Goal: Communication & Community: Participate in discussion

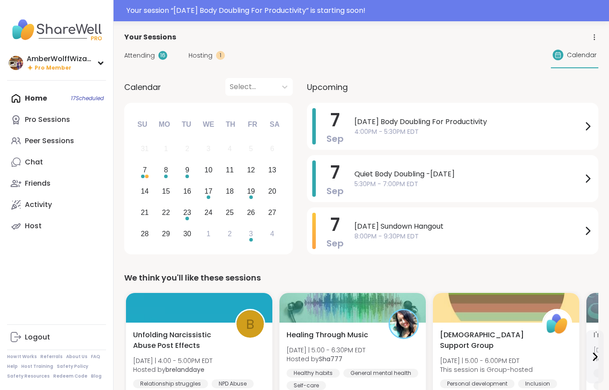
click at [355, 16] on div "Your session “ [DATE] Body Doubling For Productivity ” is starting soon!" at bounding box center [364, 10] width 477 height 11
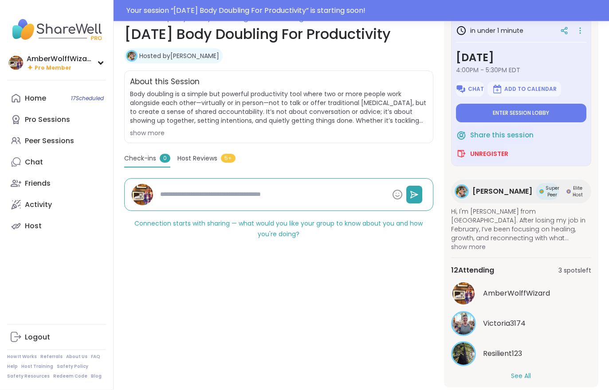
scroll to position [154, 0]
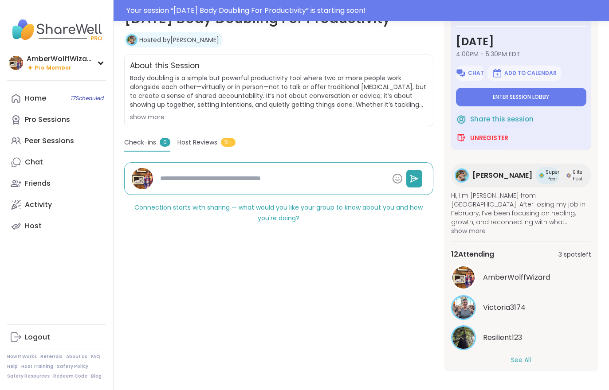
click at [522, 363] on button "See All" at bounding box center [521, 360] width 20 height 9
click at [516, 95] on button "Enter session lobby" at bounding box center [521, 97] width 130 height 19
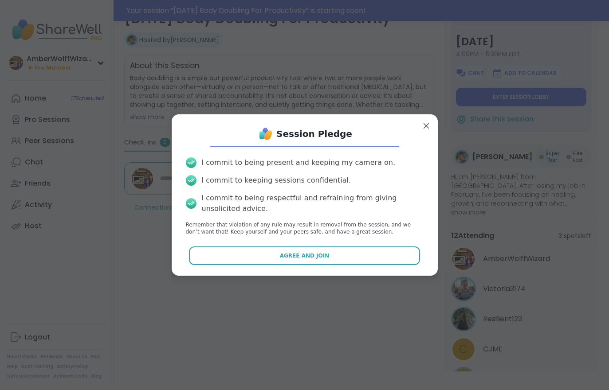
click at [332, 259] on button "Agree and Join" at bounding box center [304, 256] width 231 height 19
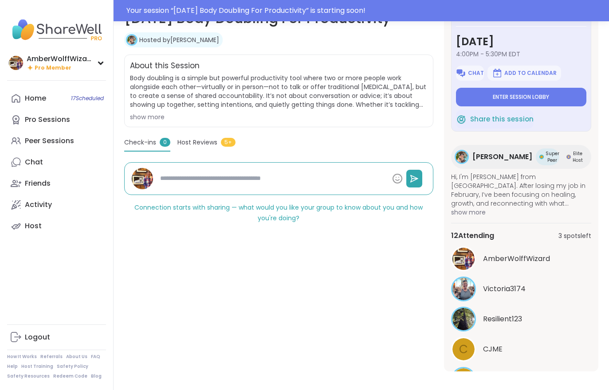
type textarea "*"
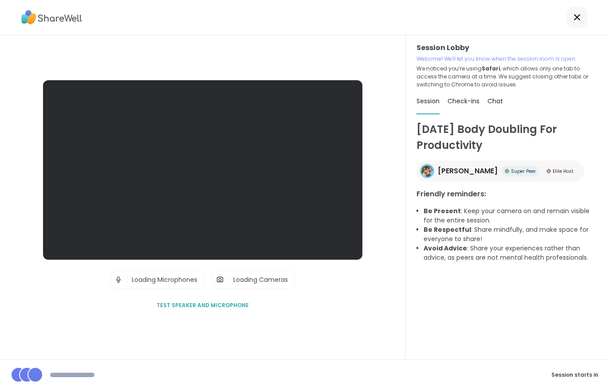
scroll to position [14, 0]
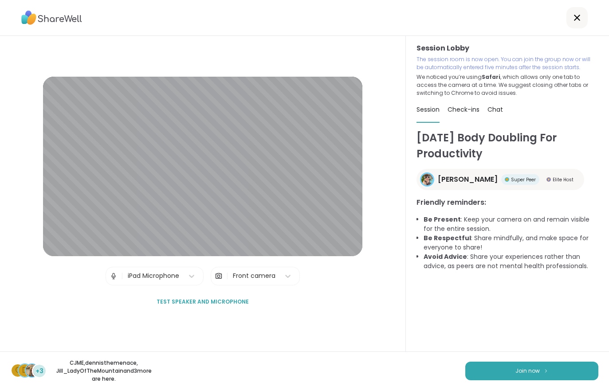
click at [517, 380] on button "Join now" at bounding box center [531, 371] width 133 height 19
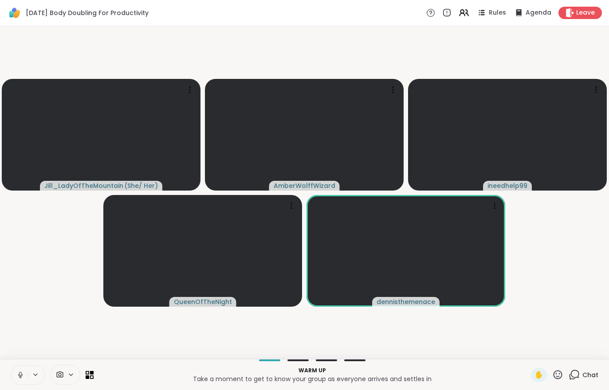
click at [19, 371] on icon at bounding box center [20, 375] width 8 height 8
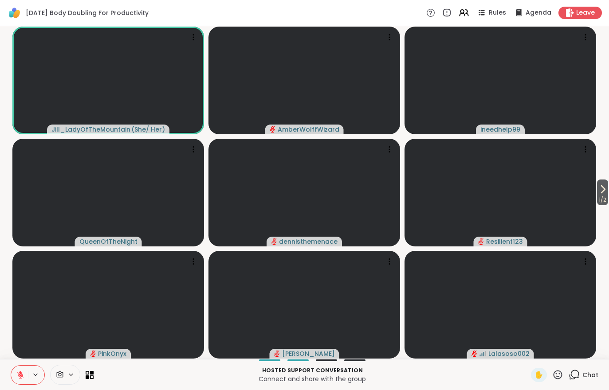
click at [601, 203] on span "1 / 2" at bounding box center [602, 200] width 11 height 11
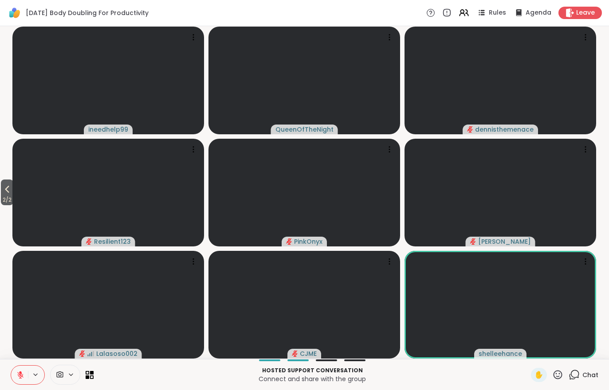
click at [1, 184] on button "2 / 2" at bounding box center [7, 193] width 12 height 26
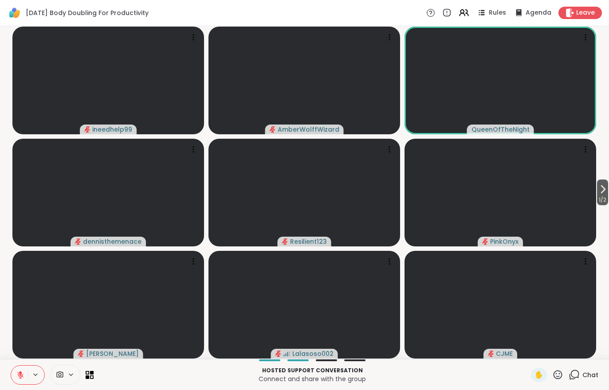
click at [606, 191] on icon at bounding box center [603, 189] width 11 height 11
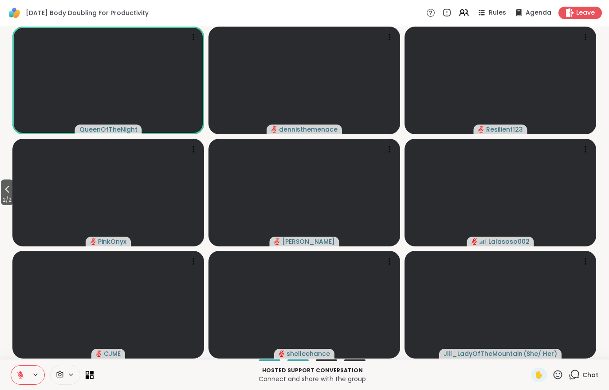
click at [5, 197] on span "2 / 2" at bounding box center [7, 200] width 12 height 11
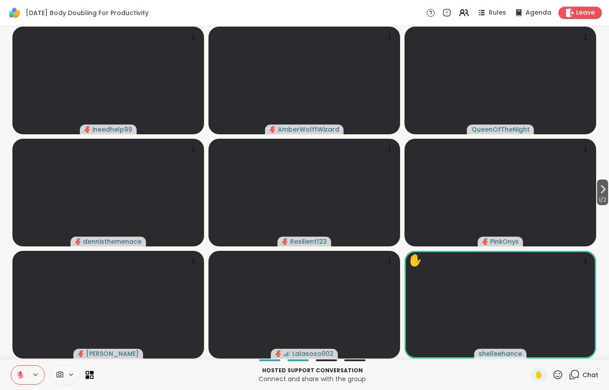
click at [19, 381] on button at bounding box center [19, 375] width 17 height 19
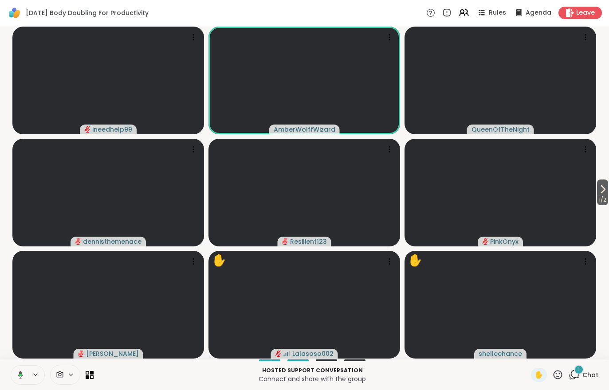
click at [25, 374] on button at bounding box center [19, 375] width 18 height 19
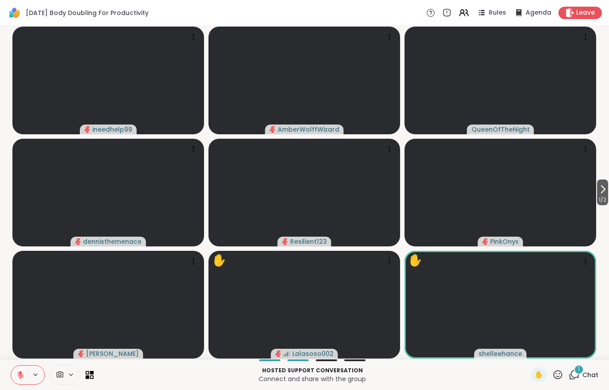
click at [585, 381] on div "1 Chat" at bounding box center [584, 375] width 30 height 14
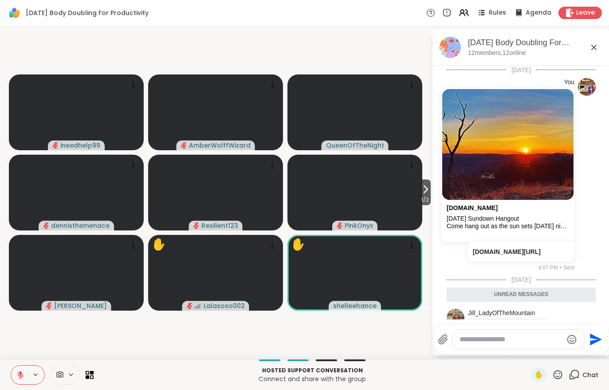
scroll to position [49, 0]
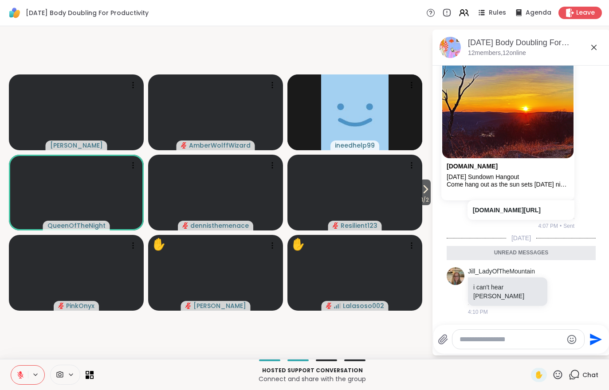
click at [22, 373] on icon at bounding box center [20, 375] width 8 height 8
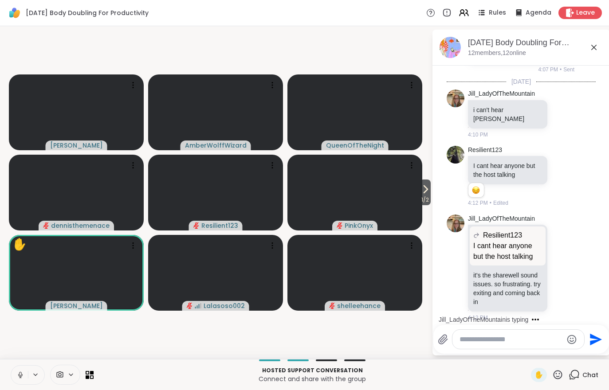
scroll to position [267, 0]
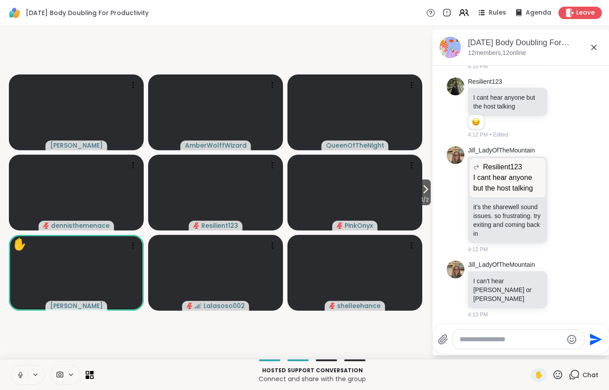
click at [15, 378] on button at bounding box center [19, 375] width 17 height 19
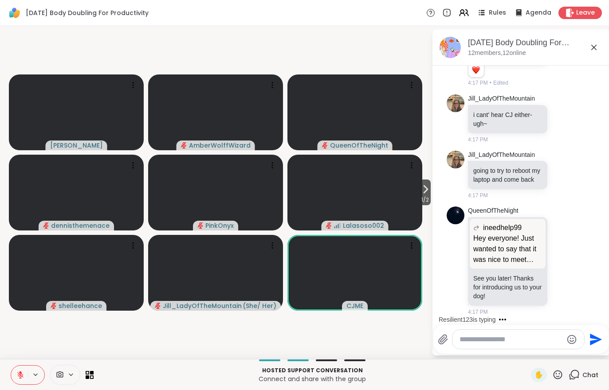
scroll to position [725, 0]
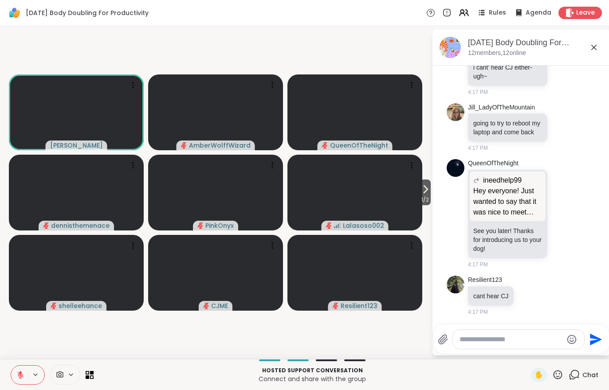
click at [24, 373] on icon at bounding box center [20, 375] width 8 height 8
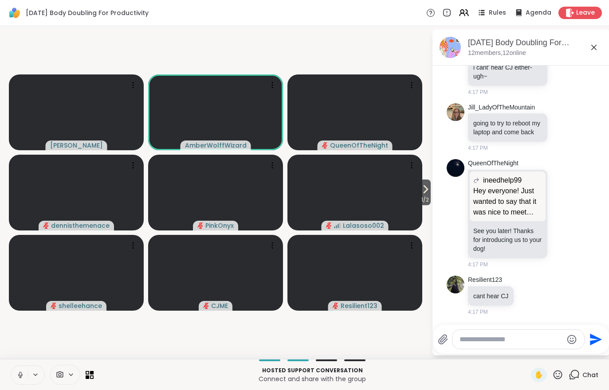
click at [16, 376] on button at bounding box center [19, 375] width 17 height 19
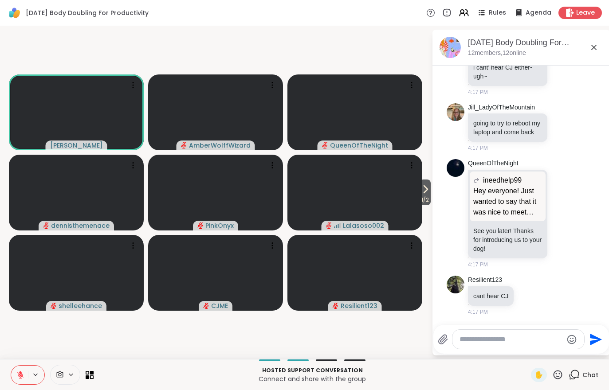
click at [14, 370] on button at bounding box center [19, 375] width 17 height 19
click at [24, 374] on button at bounding box center [19, 375] width 17 height 19
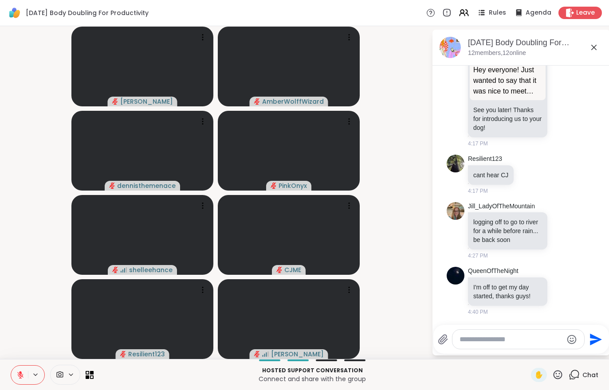
scroll to position [911, 0]
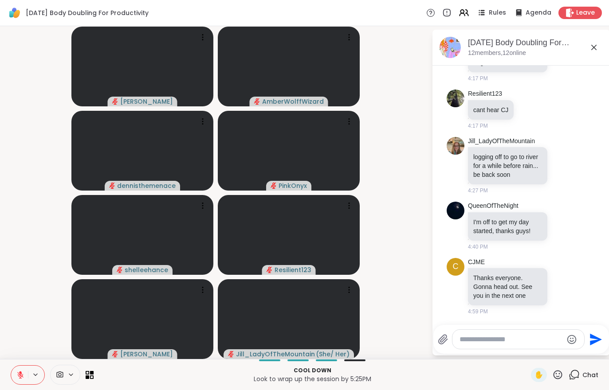
click at [587, 14] on span "Leave" at bounding box center [585, 12] width 19 height 9
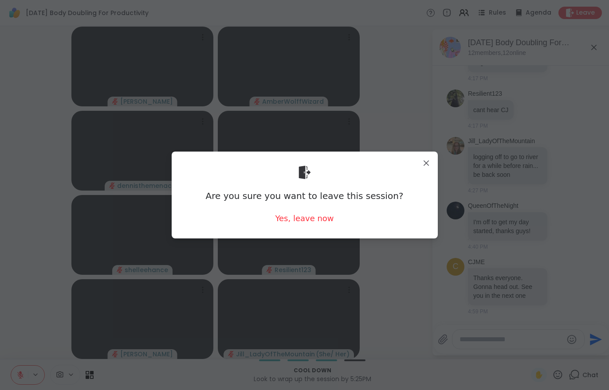
click at [304, 221] on div "Yes, leave now" at bounding box center [304, 218] width 59 height 11
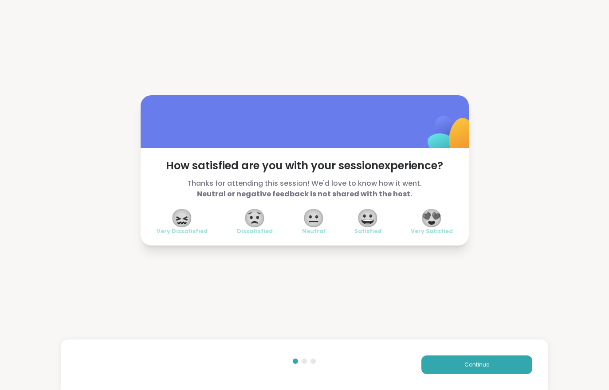
click at [459, 373] on button "Continue" at bounding box center [476, 365] width 111 height 19
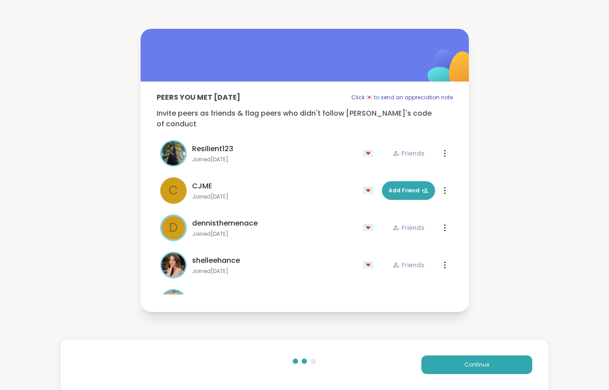
click at [459, 373] on button "Continue" at bounding box center [476, 365] width 111 height 19
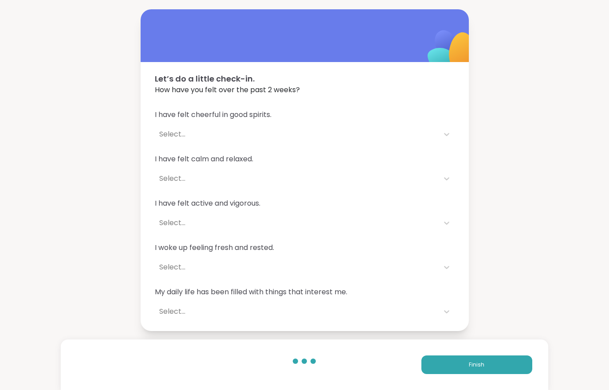
click at [463, 364] on button "Finish" at bounding box center [476, 365] width 111 height 19
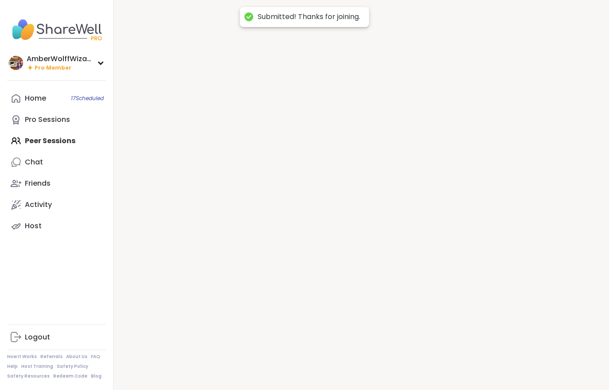
click at [462, 364] on div at bounding box center [362, 195] width 496 height 390
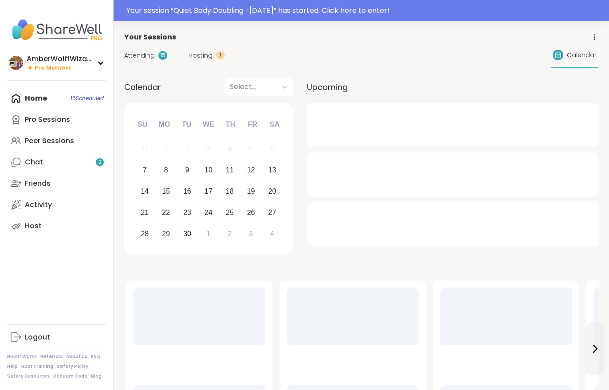
click at [76, 170] on link "Chat 2" at bounding box center [56, 162] width 99 height 21
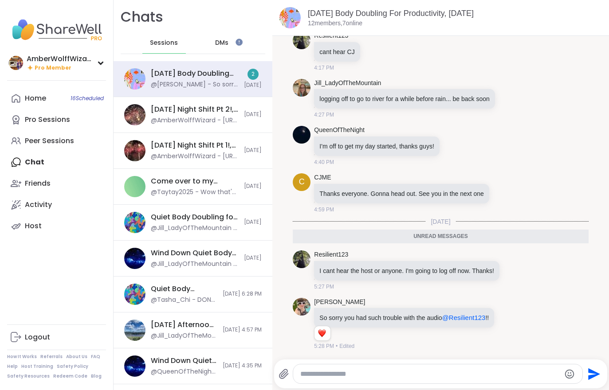
click at [37, 106] on link "Home 16 Scheduled" at bounding box center [56, 98] width 99 height 21
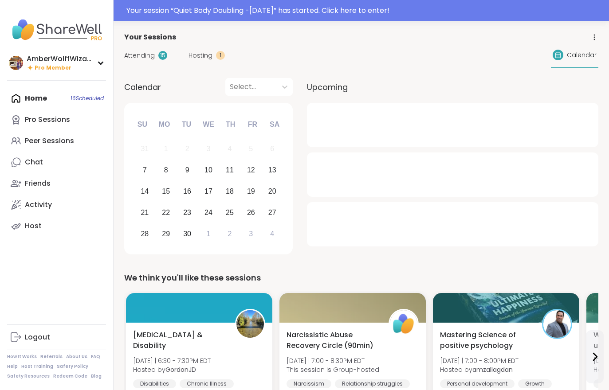
click at [171, 60] on div "Attending 15 Hosting 1 Calendar" at bounding box center [361, 56] width 474 height 26
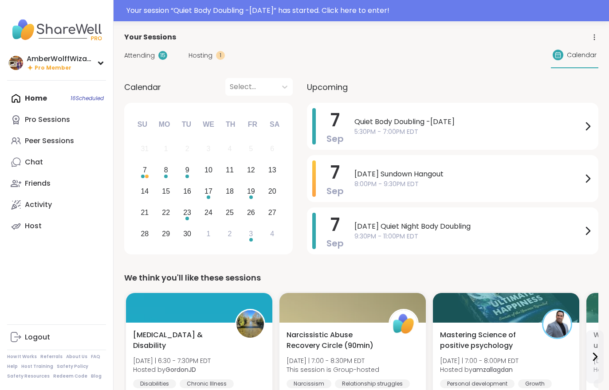
click at [171, 60] on div "Attending 15 Hosting 1" at bounding box center [174, 55] width 101 height 9
click at [197, 59] on span "Hosting" at bounding box center [201, 55] width 24 height 9
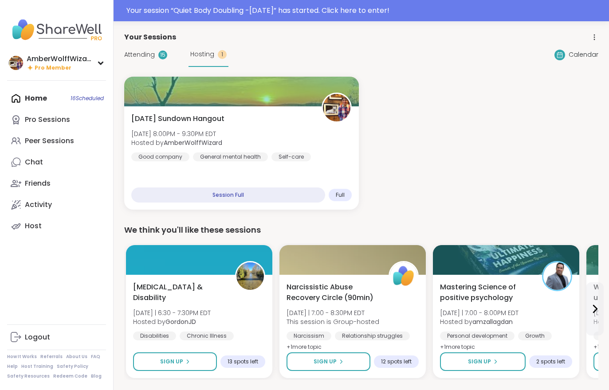
click at [203, 60] on div "Hosting 1" at bounding box center [209, 55] width 40 height 24
click at [146, 53] on span "Attending" at bounding box center [139, 54] width 31 height 9
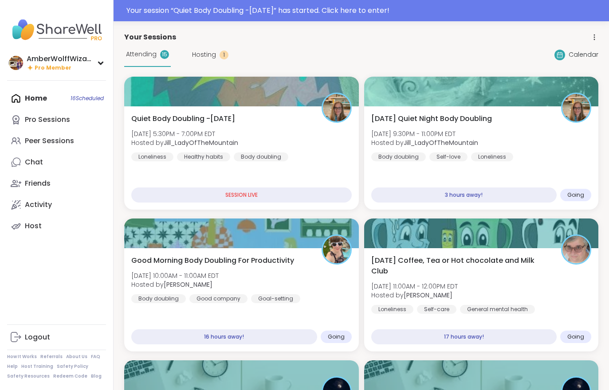
click at [293, 160] on div "Quiet Body Doubling -Sunday Sun, Sep 07 | 5:30PM - 7:00PM EDT Hosted by Jill_La…" at bounding box center [241, 138] width 221 height 48
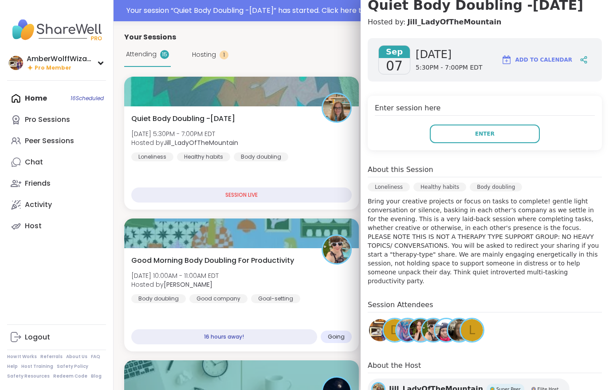
scroll to position [102, 0]
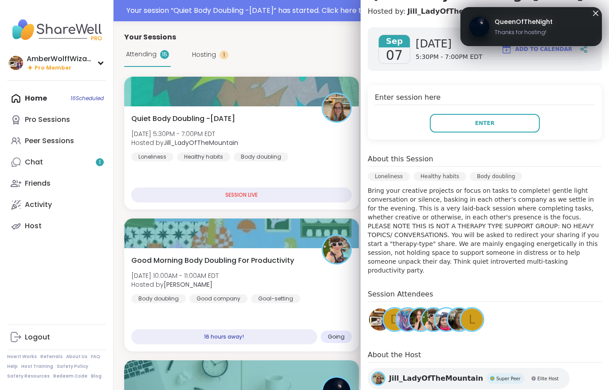
click at [478, 125] on span "Enter" at bounding box center [485, 123] width 20 height 8
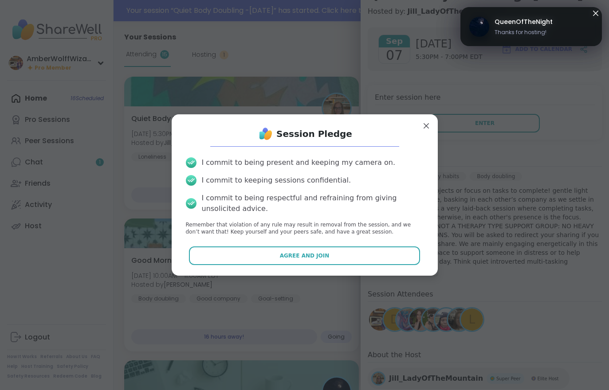
click at [362, 255] on button "Agree and Join" at bounding box center [304, 256] width 231 height 19
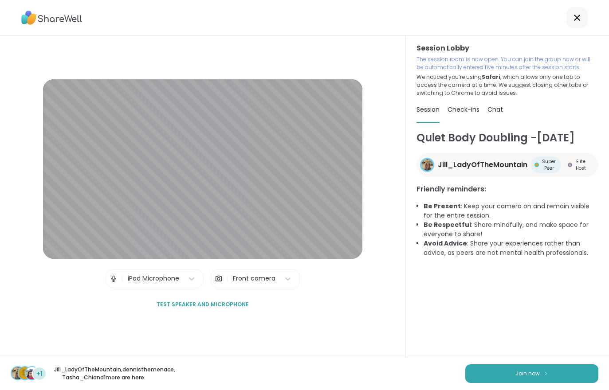
click at [527, 370] on span "Join now" at bounding box center [528, 374] width 24 height 8
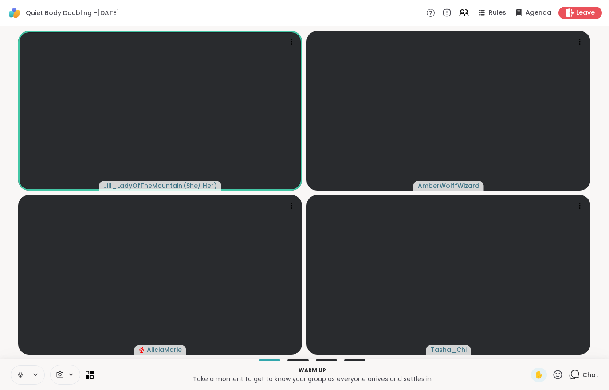
click at [16, 368] on button at bounding box center [19, 375] width 17 height 19
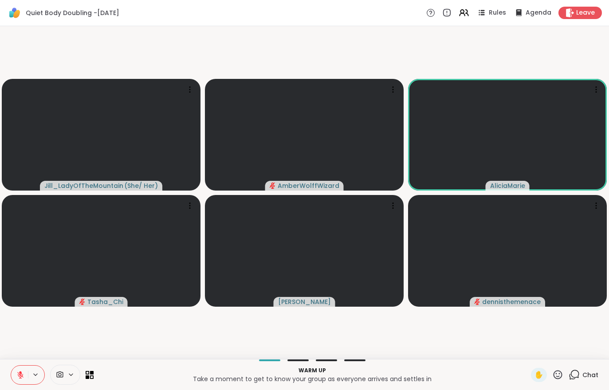
click at [23, 367] on button at bounding box center [19, 375] width 17 height 19
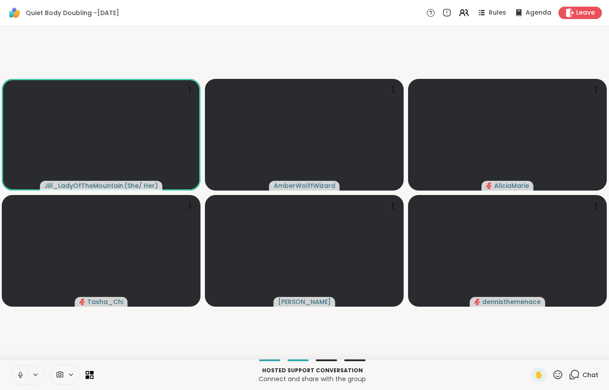
click at [13, 382] on button at bounding box center [19, 375] width 17 height 19
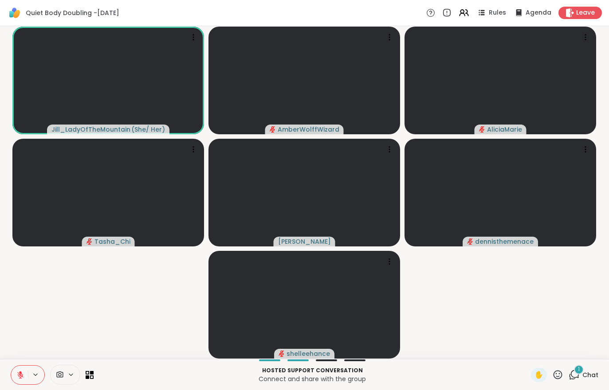
click at [19, 372] on icon at bounding box center [20, 375] width 8 height 8
click at [586, 376] on span "Chat" at bounding box center [591, 375] width 16 height 9
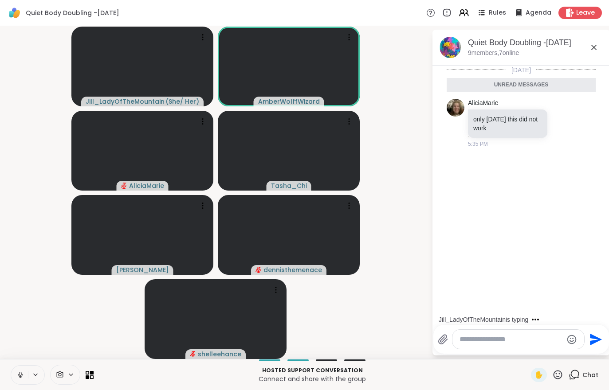
click at [15, 382] on button at bounding box center [19, 375] width 17 height 19
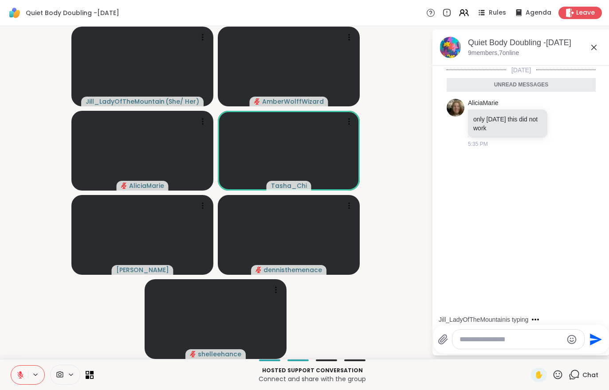
click at [30, 332] on video-player-container "Jill_LadyOfTheMountain ( She/ Her ) AmberWolffWizard AliciaMarie Tasha_Chi Adri…" at bounding box center [215, 193] width 421 height 326
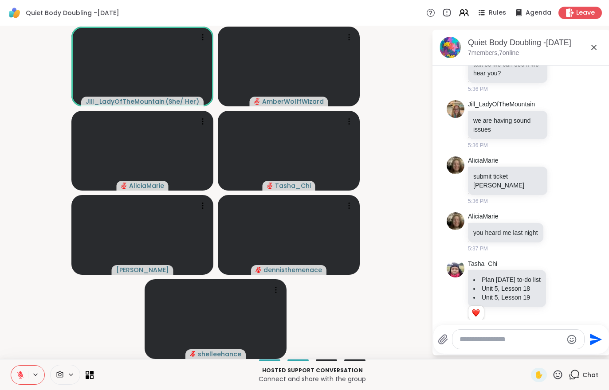
scroll to position [111, 0]
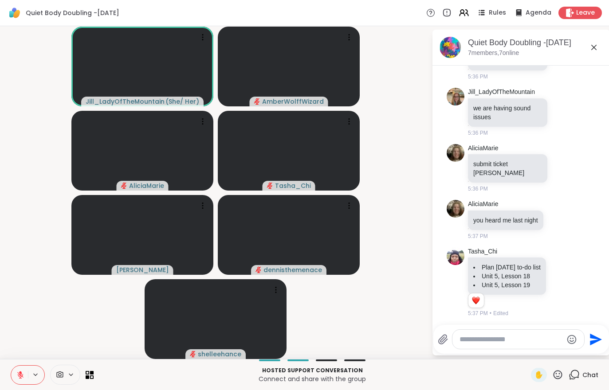
click at [22, 383] on button at bounding box center [19, 375] width 17 height 19
click at [581, 13] on span "Leave" at bounding box center [585, 12] width 19 height 9
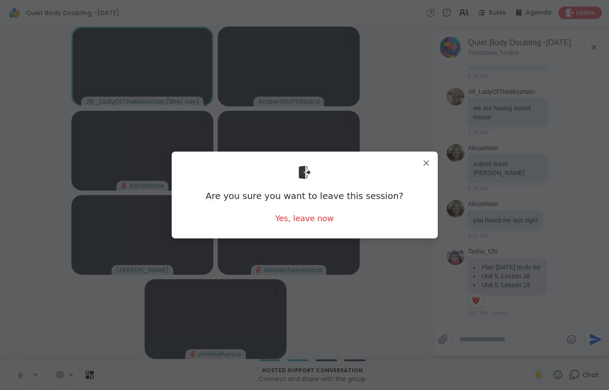
click at [312, 215] on div "Yes, leave now" at bounding box center [304, 218] width 59 height 11
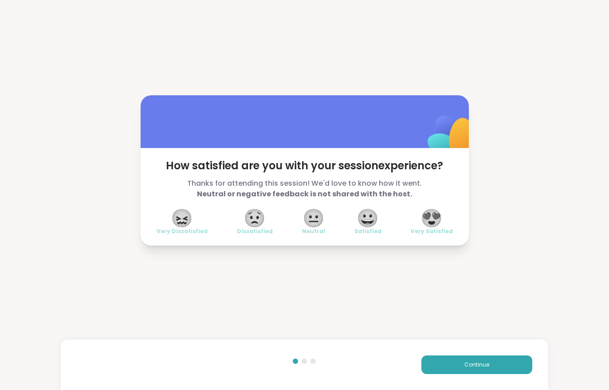
click at [471, 371] on button "Continue" at bounding box center [476, 365] width 111 height 19
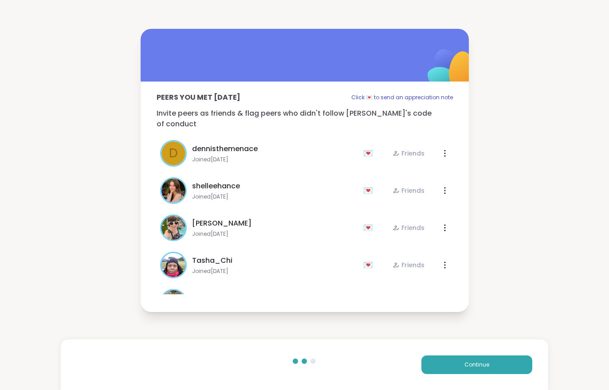
click at [471, 370] on button "Continue" at bounding box center [476, 365] width 111 height 19
click at [470, 362] on span "Continue" at bounding box center [477, 365] width 25 height 8
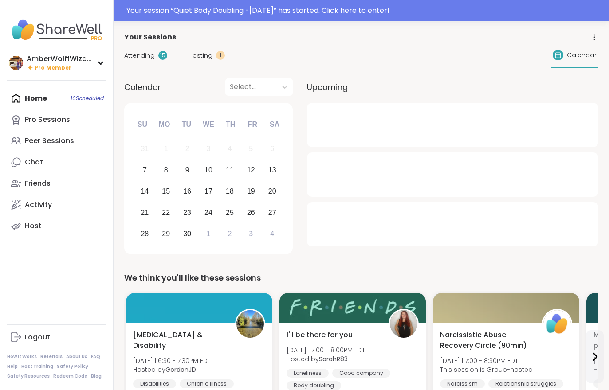
click at [214, 13] on div "Your session “ Quiet Body Doubling -Sunday ” has started. Click here to enter!" at bounding box center [364, 10] width 477 height 11
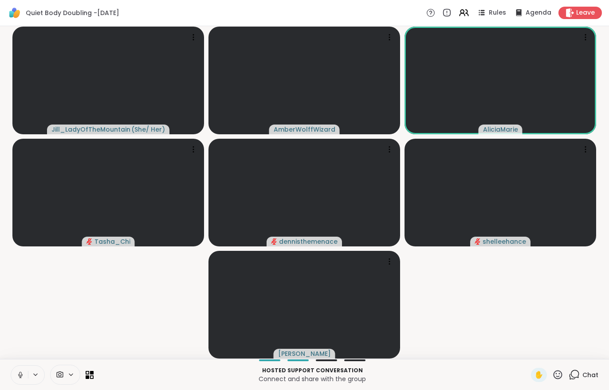
click at [504, 294] on video-player-container "Jill_LadyOfTheMountain ( She/ Her ) AmberWolffWizard AliciaMarie Tasha_Chi denn…" at bounding box center [304, 193] width 599 height 326
click at [512, 303] on video-player-container "Jill_LadyOfTheMountain ( She/ Her ) AmberWolffWizard AliciaMarie Tasha_Chi denn…" at bounding box center [304, 193] width 599 height 326
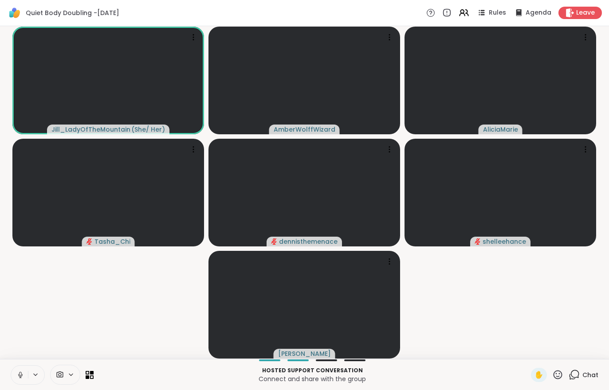
click at [511, 302] on video-player-container "Jill_LadyOfTheMountain ( She/ Her ) AmberWolffWizard AliciaMarie Tasha_Chi denn…" at bounding box center [304, 193] width 599 height 326
click at [501, 307] on video-player-container "Jill_LadyOfTheMountain ( She/ Her ) AmberWolffWizard AliciaMarie Tasha_Chi denn…" at bounding box center [304, 193] width 599 height 326
click at [504, 309] on video-player-container "Jill_LadyOfTheMountain ( She/ Her ) AmberWolffWizard AliciaMarie Tasha_Chi denn…" at bounding box center [304, 193] width 599 height 326
click at [496, 296] on video-player-container "Jill_LadyOfTheMountain ( She/ Her ) AmberWolffWizard AliciaMarie Tasha_Chi denn…" at bounding box center [304, 193] width 599 height 326
click at [575, 12] on icon at bounding box center [570, 12] width 9 height 9
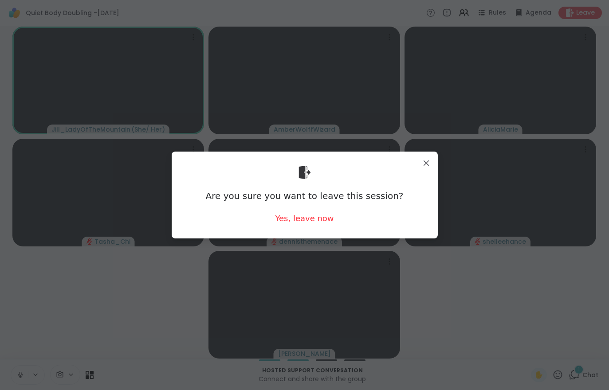
click at [314, 221] on div "Yes, leave now" at bounding box center [304, 218] width 59 height 11
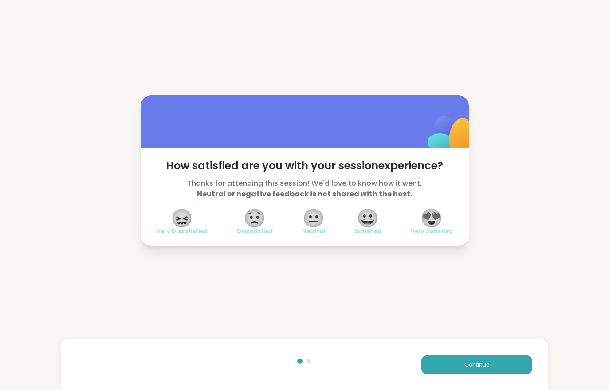
click at [437, 384] on div "Continue" at bounding box center [304, 365] width 487 height 51
click at [451, 371] on button "Continue" at bounding box center [476, 365] width 111 height 19
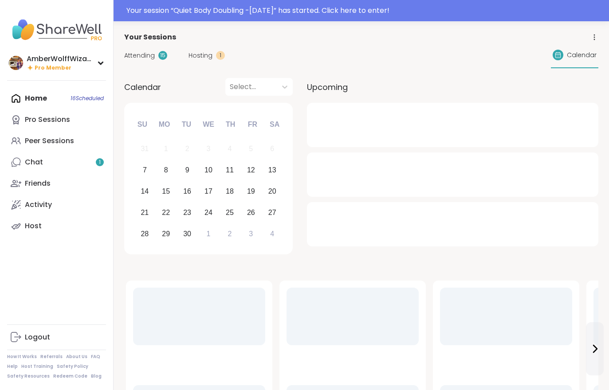
click at [76, 166] on link "Chat 1" at bounding box center [56, 162] width 99 height 21
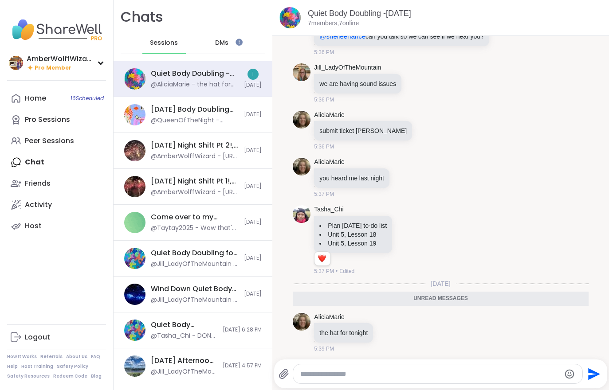
click at [44, 98] on div "Home 16 Scheduled" at bounding box center [35, 99] width 21 height 10
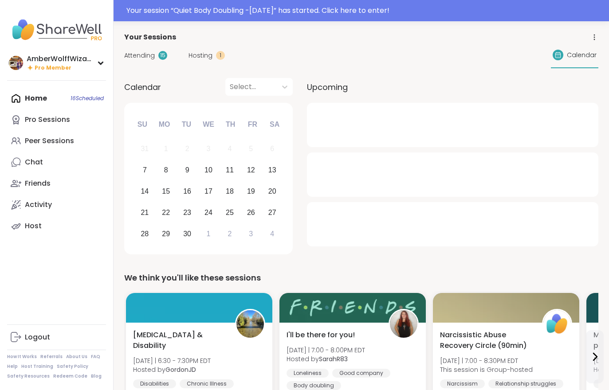
click at [235, 13] on div "Your session “ Quiet Body Doubling -Sunday ” has started. Click here to enter!" at bounding box center [364, 10] width 477 height 11
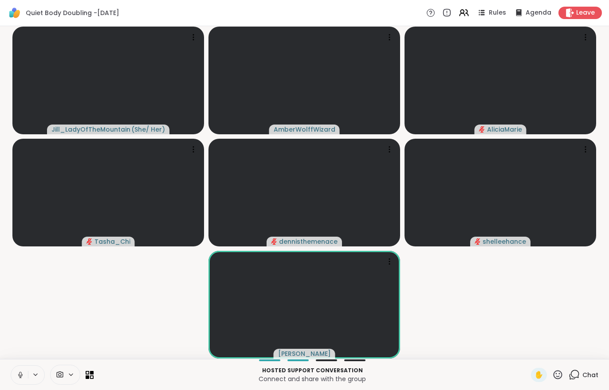
click at [500, 328] on video-player-container "Jill_LadyOfTheMountain ( She/ Her ) AmberWolffWizard AliciaMarie Tasha_Chi denn…" at bounding box center [304, 193] width 599 height 326
click at [504, 319] on video-player-container "Jill_LadyOfTheMountain ( She/ Her ) AmberWolffWizard AliciaMarie Tasha_Chi denn…" at bounding box center [304, 193] width 599 height 326
click at [503, 319] on video-player-container "Jill_LadyOfTheMountain ( She/ Her ) AmberWolffWizard AliciaMarie Tasha_Chi denn…" at bounding box center [304, 193] width 599 height 326
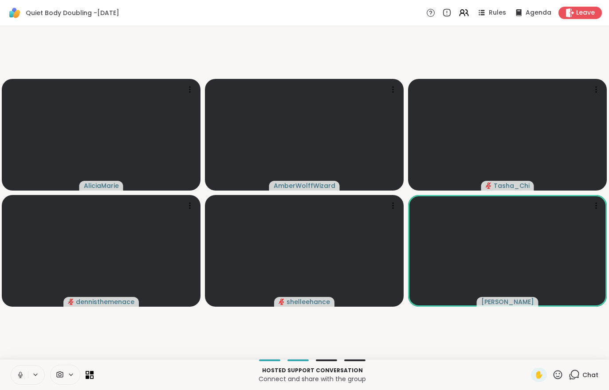
click at [21, 369] on button at bounding box center [19, 375] width 17 height 19
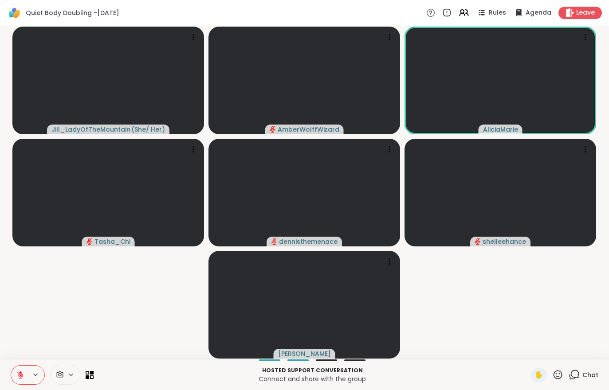
click at [12, 383] on button at bounding box center [19, 375] width 17 height 19
click at [15, 386] on div "Hosted support conversation Connect and share with the group ✋ Chat" at bounding box center [304, 374] width 609 height 31
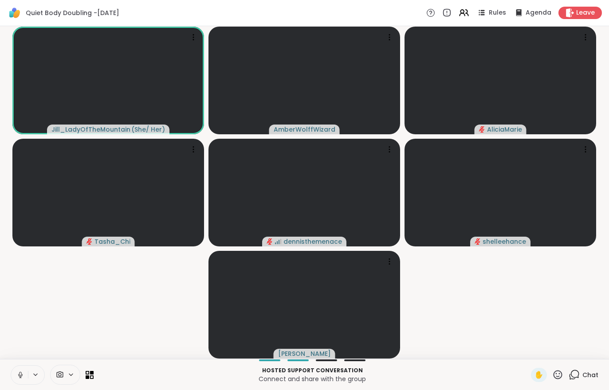
click at [18, 370] on button at bounding box center [19, 375] width 17 height 19
click at [22, 374] on icon at bounding box center [20, 375] width 8 height 8
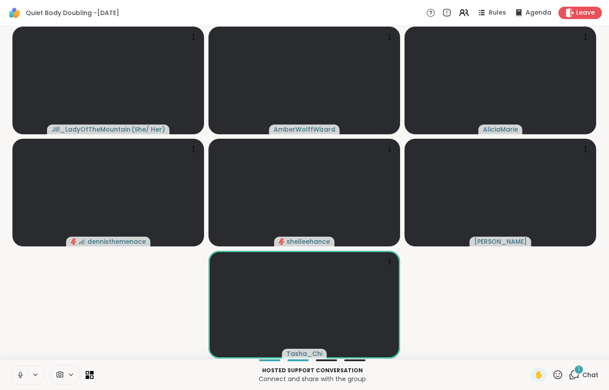
click at [586, 376] on span "Chat" at bounding box center [591, 375] width 16 height 9
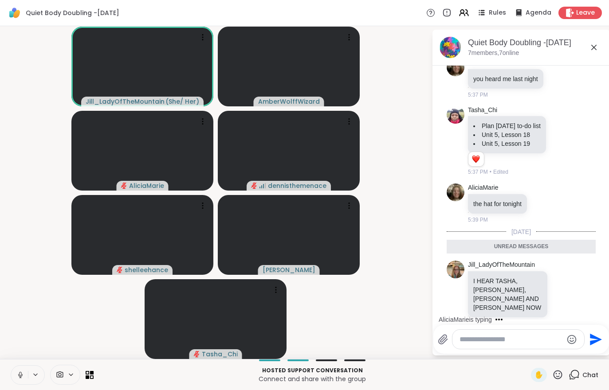
scroll to position [288, 0]
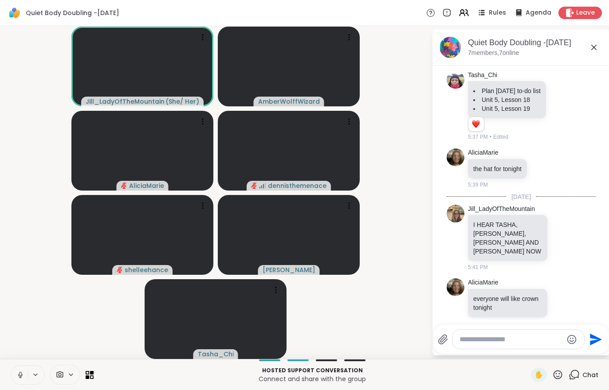
click at [12, 375] on button at bounding box center [19, 375] width 17 height 19
click at [20, 376] on icon at bounding box center [20, 375] width 8 height 8
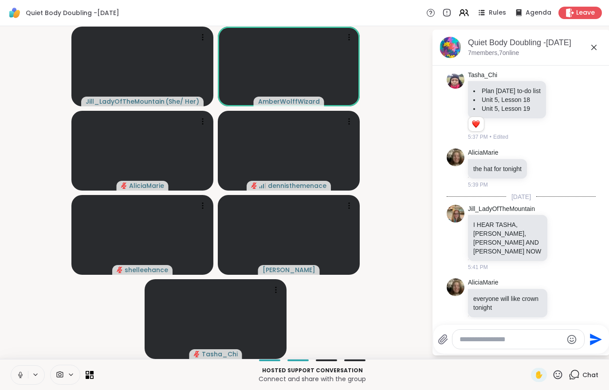
click at [588, 15] on span "Leave" at bounding box center [585, 12] width 19 height 9
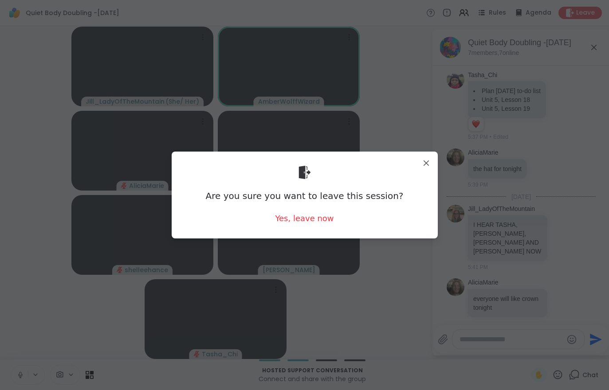
click at [318, 218] on div "Yes, leave now" at bounding box center [304, 218] width 59 height 11
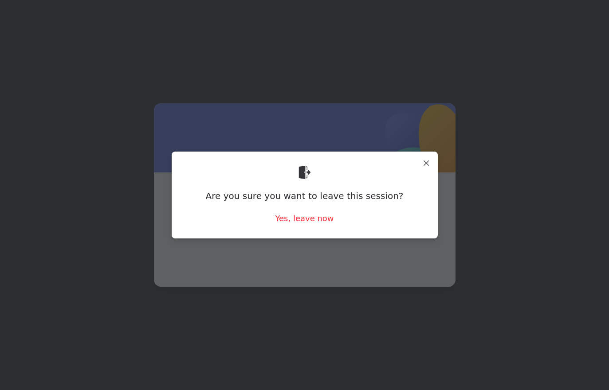
click at [294, 224] on span at bounding box center [304, 218] width 259 height 48
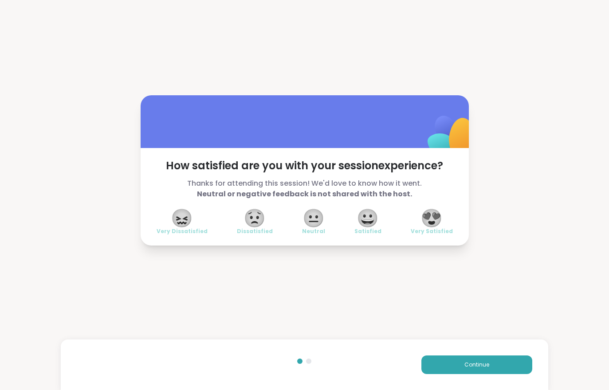
click at [439, 364] on button "Continue" at bounding box center [476, 365] width 111 height 19
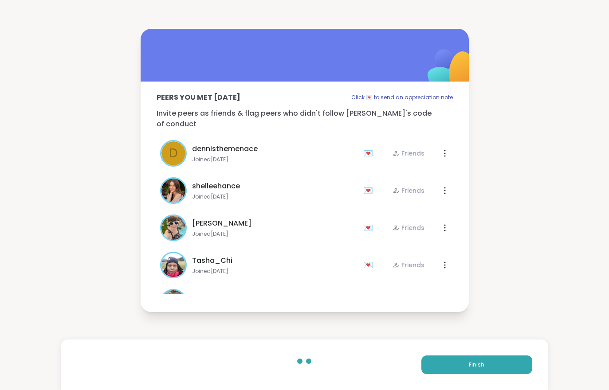
click at [439, 364] on button "Finish" at bounding box center [476, 365] width 111 height 19
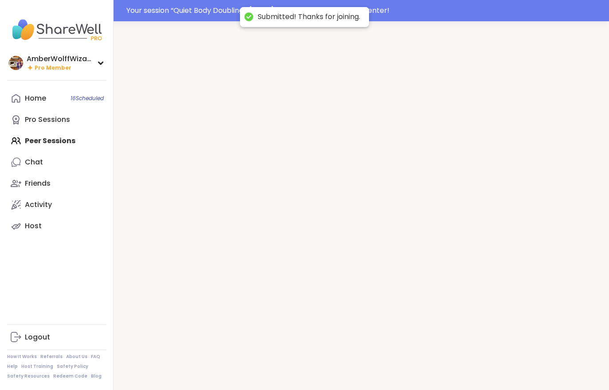
click at [451, 362] on div at bounding box center [362, 216] width 496 height 390
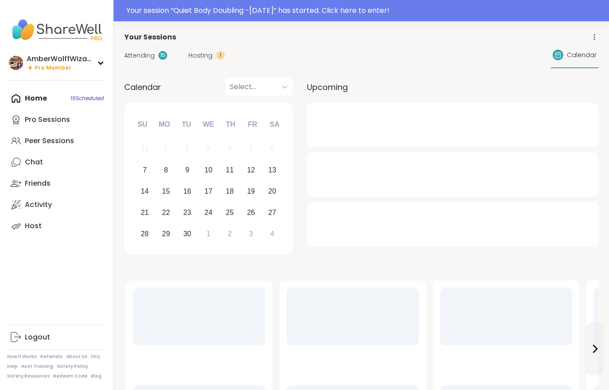
click at [248, 13] on div "Your session “ Quiet Body Doubling -[DATE] ” has started. Click here to enter!" at bounding box center [364, 10] width 477 height 11
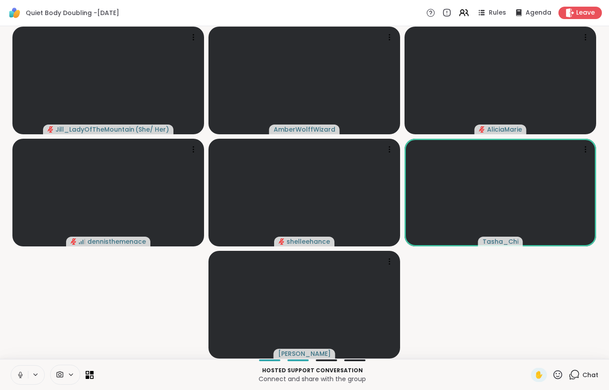
click at [552, 332] on video-player-container "Jill_LadyOfTheMountain ( She/ Her ) AmberWolffWizard [PERSON_NAME] [PERSON_NAME…" at bounding box center [304, 193] width 599 height 326
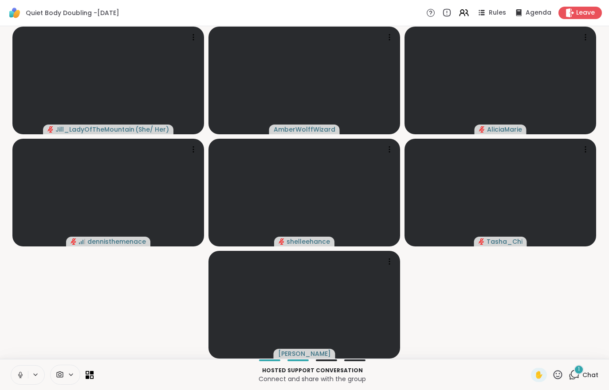
click at [15, 375] on button at bounding box center [19, 375] width 17 height 19
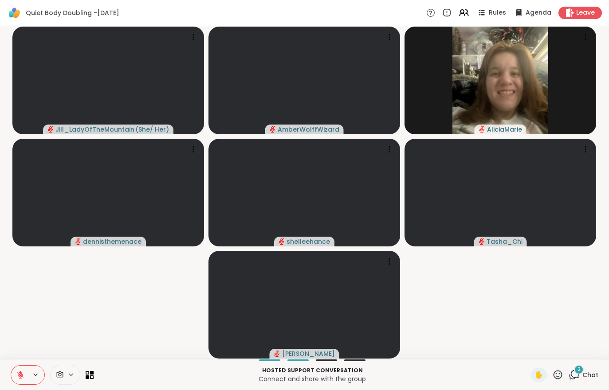
click at [588, 375] on span "Chat" at bounding box center [591, 375] width 16 height 9
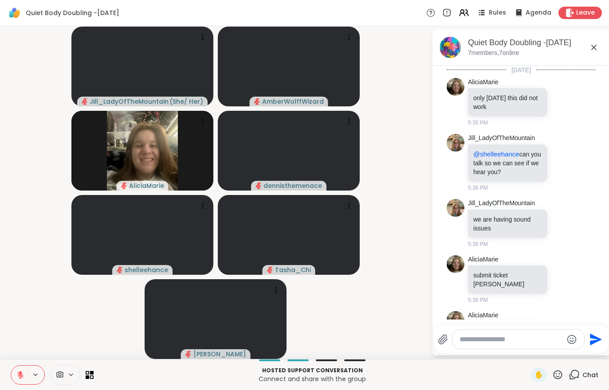
scroll to position [542, 0]
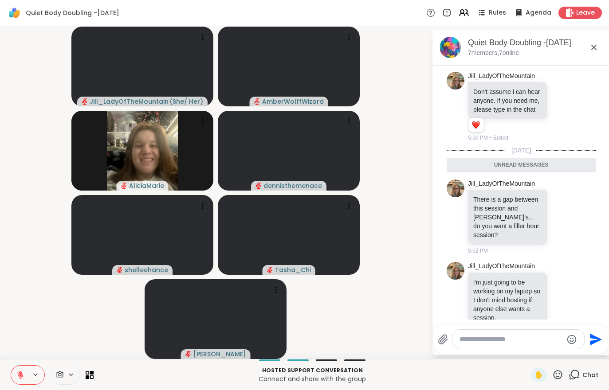
click at [594, 381] on div "Chat" at bounding box center [584, 375] width 30 height 14
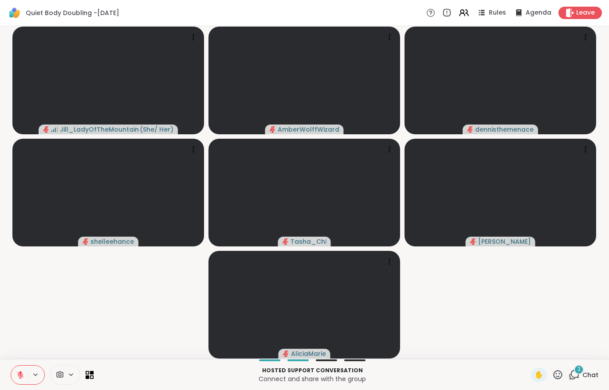
click at [584, 371] on div "2" at bounding box center [579, 370] width 10 height 10
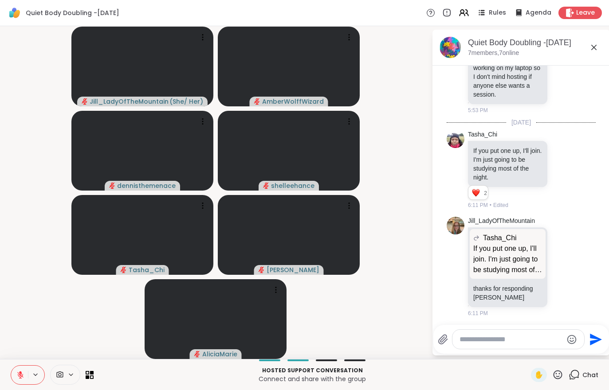
scroll to position [788, 0]
